Goal: Information Seeking & Learning: Learn about a topic

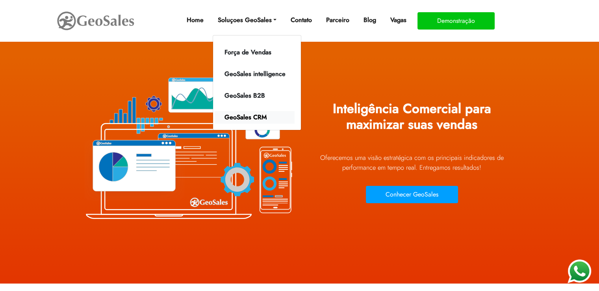
click at [253, 114] on link "GeoSales CRM" at bounding box center [255, 117] width 80 height 13
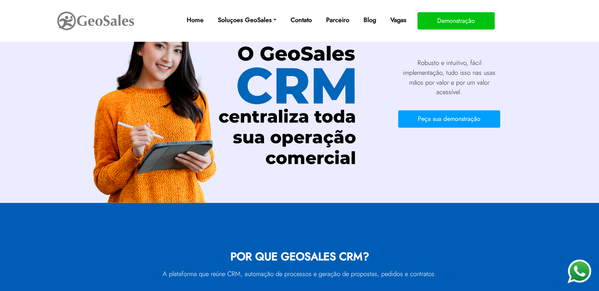
scroll to position [551, 0]
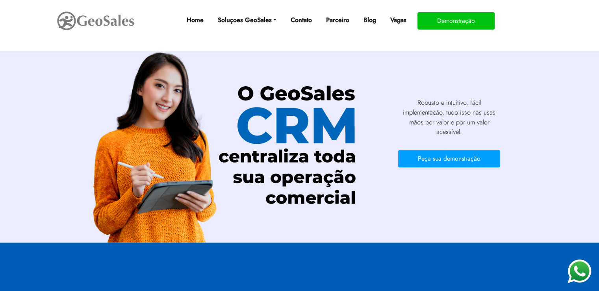
click at [275, 240] on small "Home Soluçoes GeoSales Força de Vendas GeoSales intelligence GeoSales B2B GeoSa…" at bounding box center [299, 238] width 599 height 1500
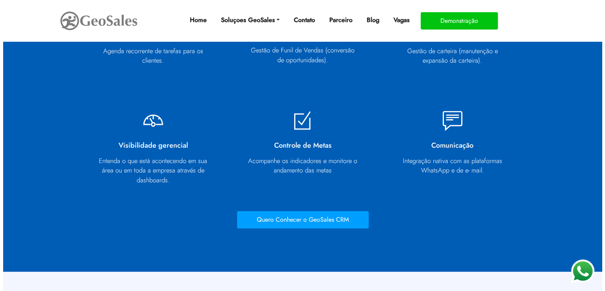
scroll to position [866, 0]
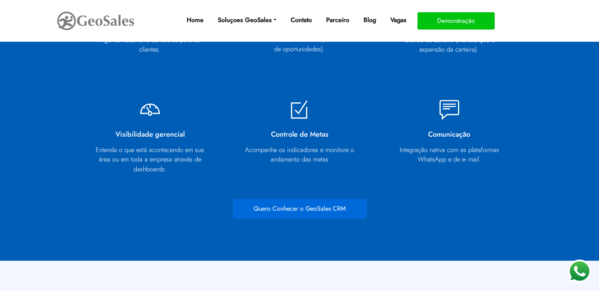
click at [350, 212] on button "Quero Conhecer o GeoSales CRM" at bounding box center [299, 208] width 131 height 17
